Goal: Task Accomplishment & Management: Manage account settings

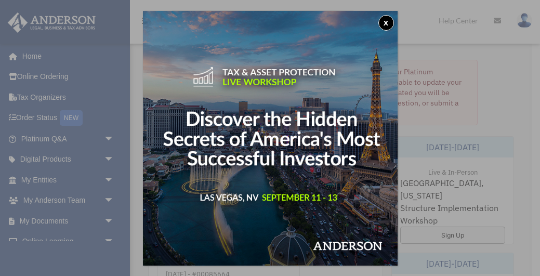
click at [387, 22] on button "x" at bounding box center [387, 23] width 16 height 16
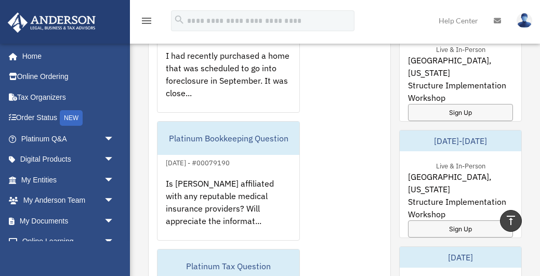
scroll to position [241, 0]
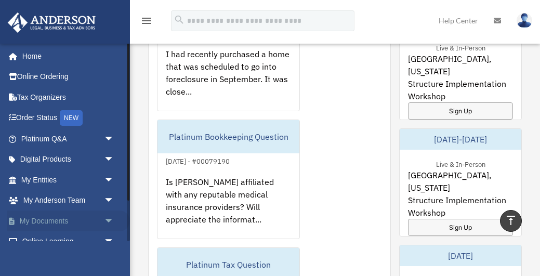
click at [53, 218] on link "My Documents arrow_drop_down" at bounding box center [68, 221] width 123 height 21
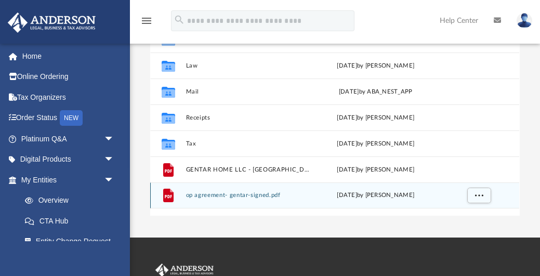
scroll to position [178, 0]
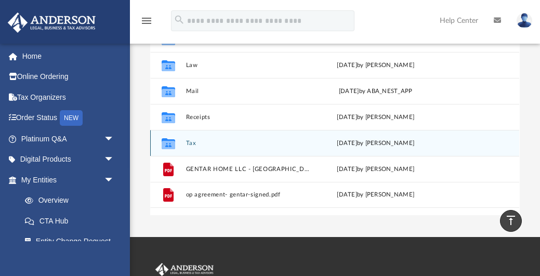
click at [198, 142] on button "Tax" at bounding box center [248, 143] width 124 height 7
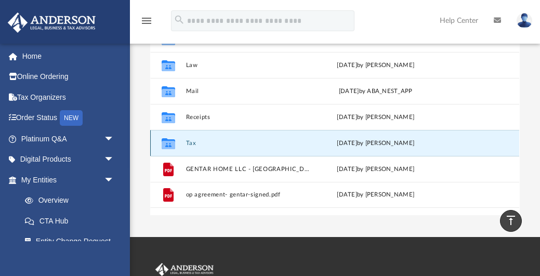
scroll to position [179, 0]
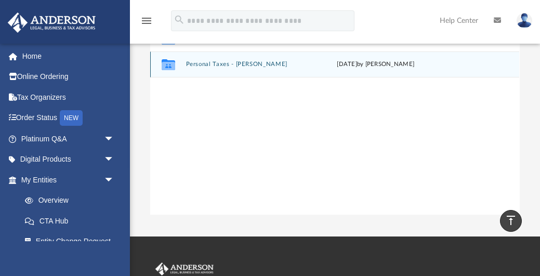
click at [210, 66] on button "Personal Taxes - [PERSON_NAME]" at bounding box center [248, 64] width 124 height 7
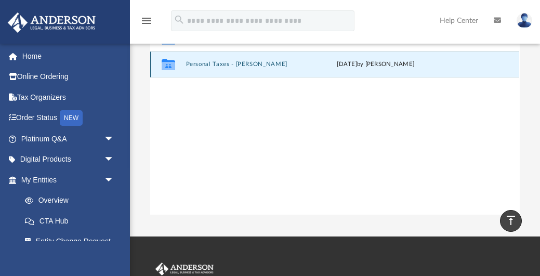
click at [210, 66] on button "Personal Taxes - [PERSON_NAME]" at bounding box center [248, 64] width 124 height 7
click at [238, 68] on button "Personal Taxes - [PERSON_NAME]" at bounding box center [248, 64] width 124 height 7
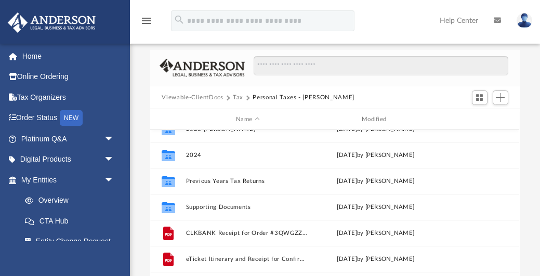
scroll to position [146, 0]
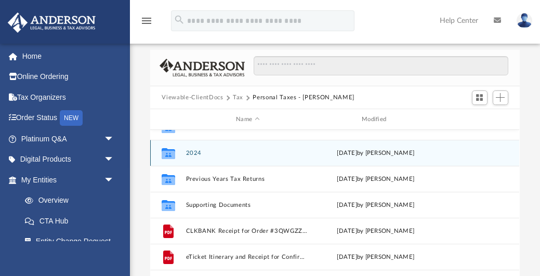
click at [195, 152] on div "Collaborated Folder 2022 [PERSON_NAME] [DATE] by [PERSON_NAME] Collaborated Fol…" at bounding box center [334, 238] width 369 height 216
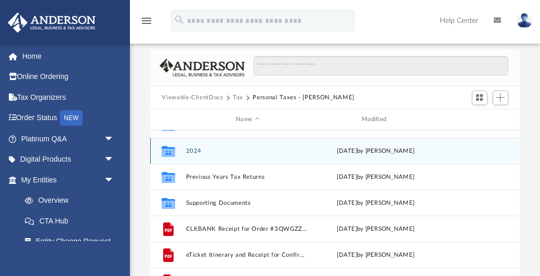
scroll to position [149, 0]
click at [195, 152] on button "2024" at bounding box center [248, 150] width 124 height 7
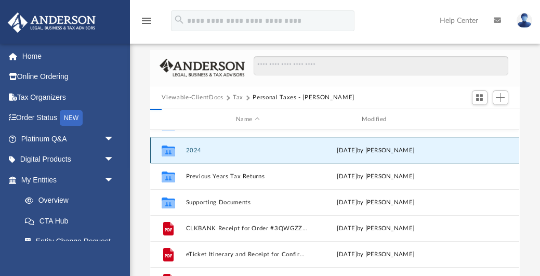
click at [195, 152] on button "2024" at bounding box center [248, 150] width 124 height 7
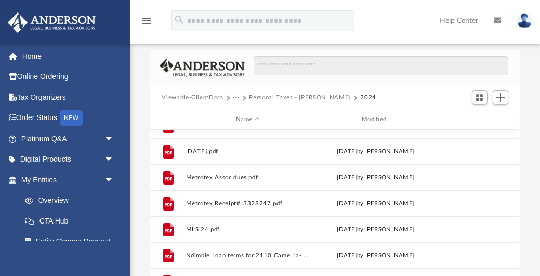
scroll to position [1113, 0]
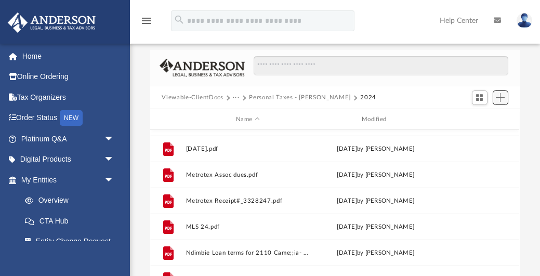
click at [498, 99] on span "Add" at bounding box center [500, 97] width 9 height 9
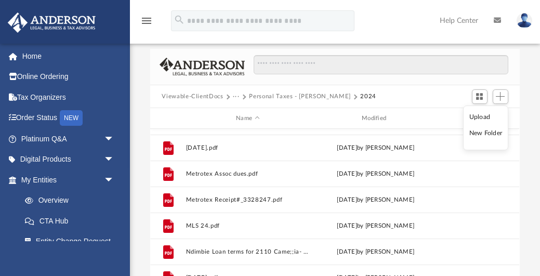
click at [480, 119] on li "Upload" at bounding box center [486, 117] width 33 height 11
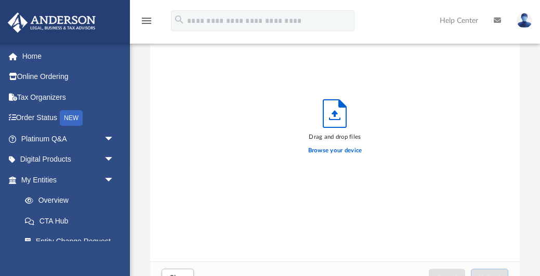
scroll to position [101, 0]
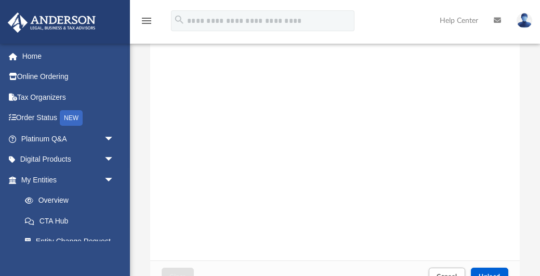
click at [449, 172] on div "Courted GladysNtaryike RE Activity Export ([DATE]).csv" at bounding box center [334, 129] width 369 height 264
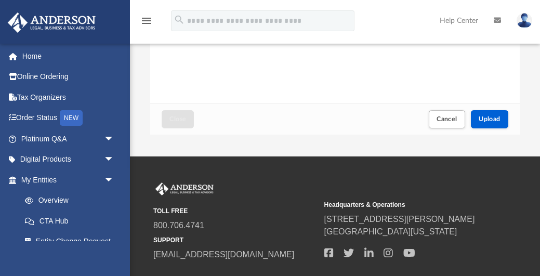
scroll to position [261, 0]
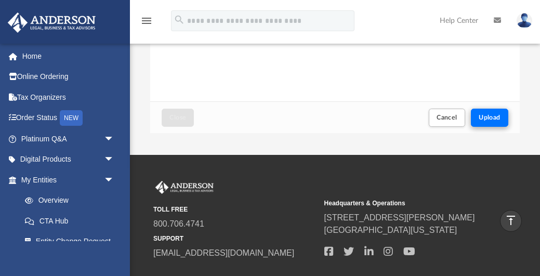
click at [493, 115] on span "Upload" at bounding box center [490, 117] width 22 height 6
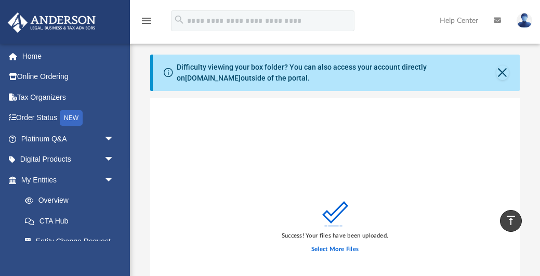
scroll to position [0, 0]
click at [503, 72] on button "Close" at bounding box center [503, 73] width 12 height 15
